Goal: Task Accomplishment & Management: Manage account settings

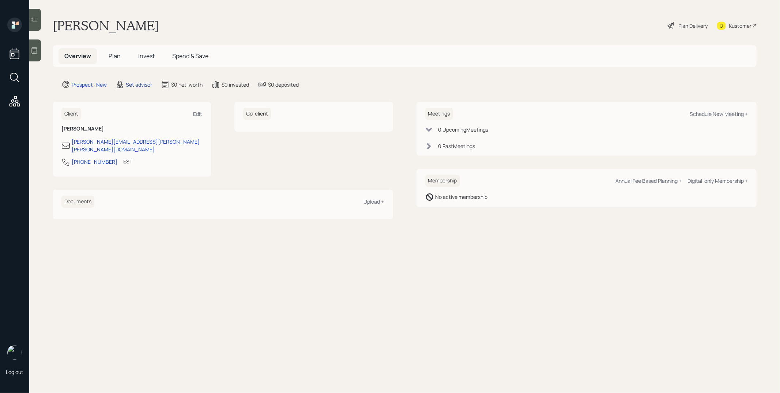
click at [142, 88] on div "Set advisor" at bounding box center [139, 85] width 26 height 8
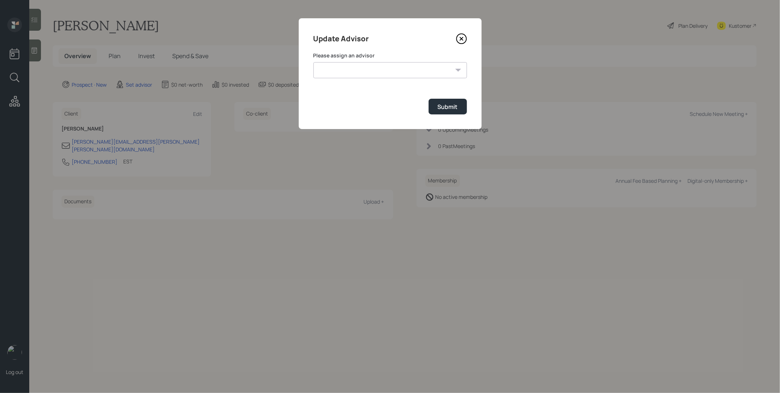
click at [391, 70] on select "Michael Russo Jonah Coleman Tyler End Treva Nostdahl Eric Schwartz Sami Boghos …" at bounding box center [390, 70] width 154 height 16
select select "d946c976-65aa-4529-ac9d-02c4f1114fc0"
click at [313, 62] on select "Michael Russo Jonah Coleman Tyler End Treva Nostdahl Eric Schwartz Sami Boghos …" at bounding box center [390, 70] width 154 height 16
click at [440, 105] on div "Submit" at bounding box center [448, 107] width 20 height 8
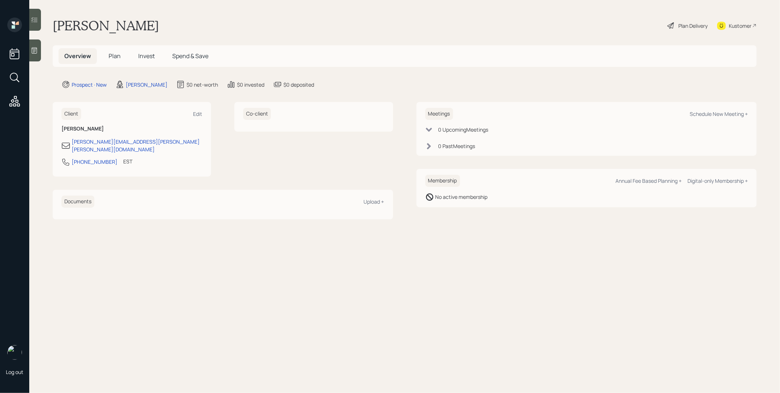
click at [33, 50] on icon at bounding box center [34, 51] width 5 height 6
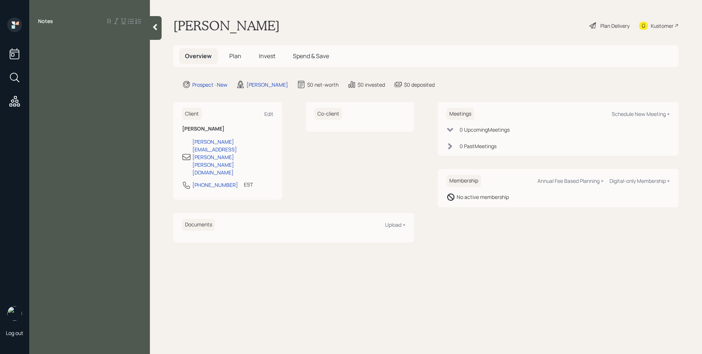
click at [233, 53] on span "Plan" at bounding box center [235, 56] width 12 height 8
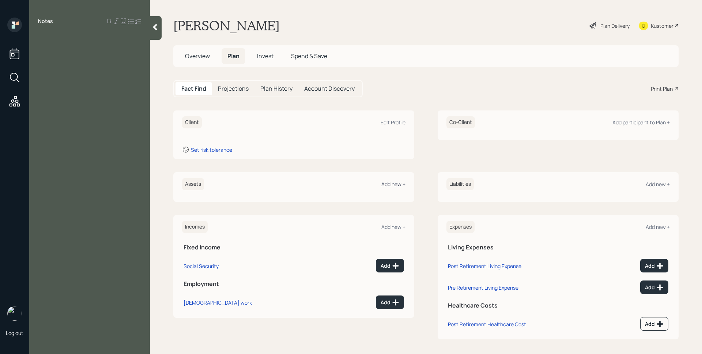
click at [395, 186] on div "Add new +" at bounding box center [394, 184] width 24 height 7
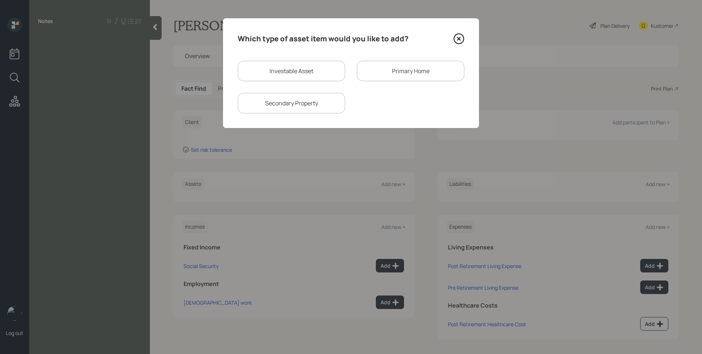
click at [307, 68] on div "Investable Asset" at bounding box center [292, 71] width 108 height 20
select select "taxable"
select select "balanced"
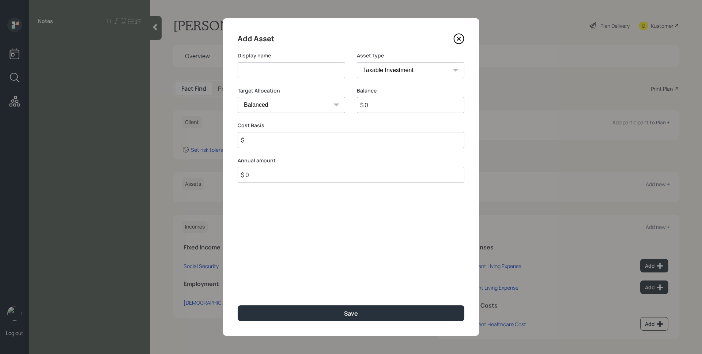
click at [462, 37] on icon at bounding box center [459, 38] width 11 height 11
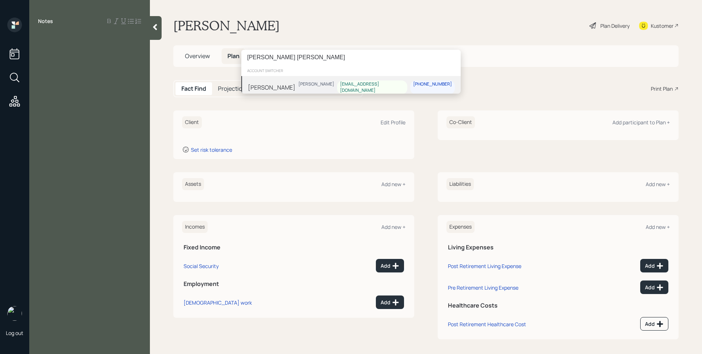
type input "ted gl"
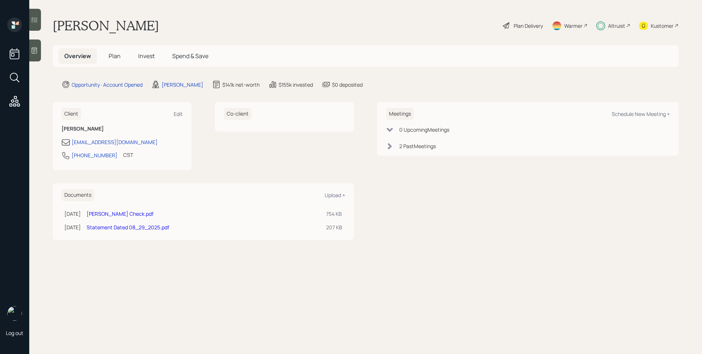
click at [148, 55] on span "Invest" at bounding box center [146, 56] width 16 height 8
